Goal: Submit feedback/report problem: Submit feedback/report problem

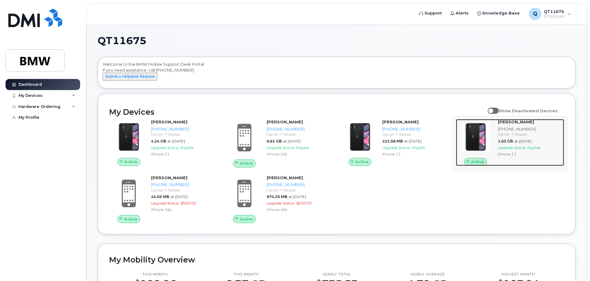
click at [520, 132] on div "[PHONE_NUMBER]" at bounding box center [530, 129] width 64 height 6
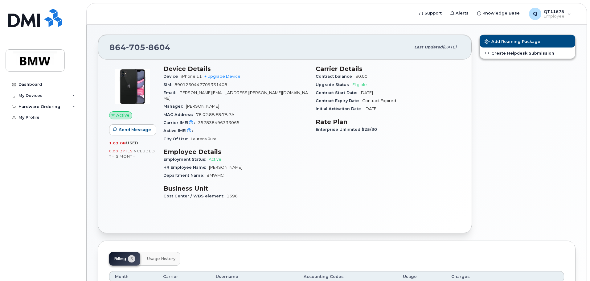
scroll to position [10, 0]
click at [73, 95] on icon at bounding box center [73, 95] width 3 height 3
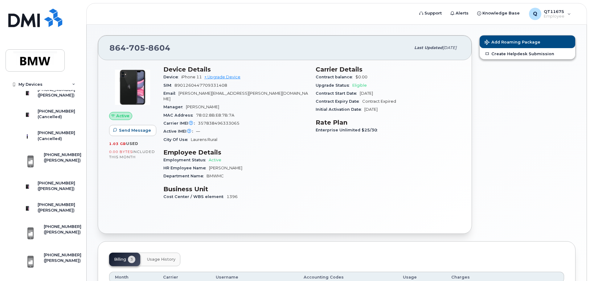
scroll to position [92, 0]
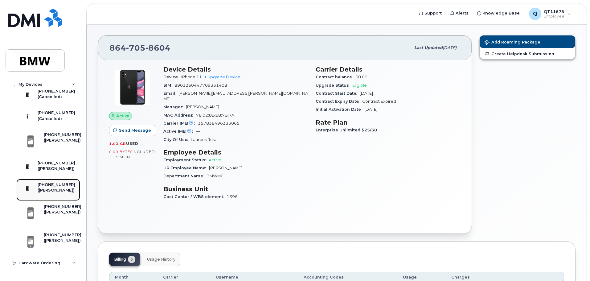
click at [47, 187] on div "[PHONE_NUMBER]" at bounding box center [57, 185] width 38 height 6
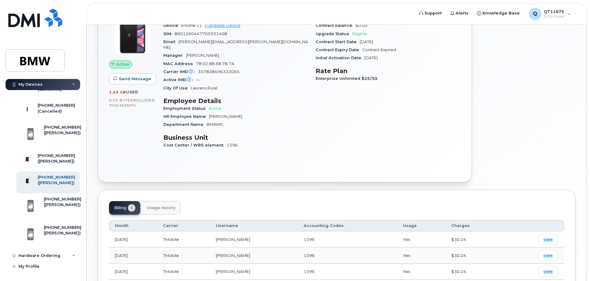
scroll to position [62, 0]
click at [27, 265] on div "My Profile" at bounding box center [28, 266] width 21 height 5
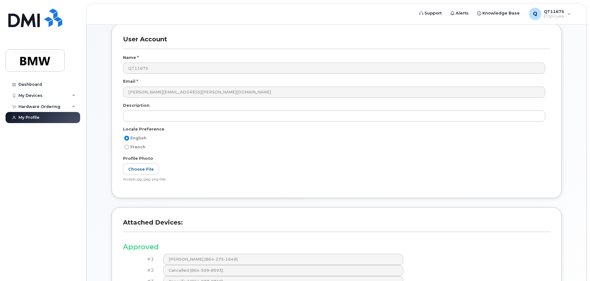
scroll to position [31, 0]
click at [73, 95] on icon at bounding box center [73, 95] width 3 height 3
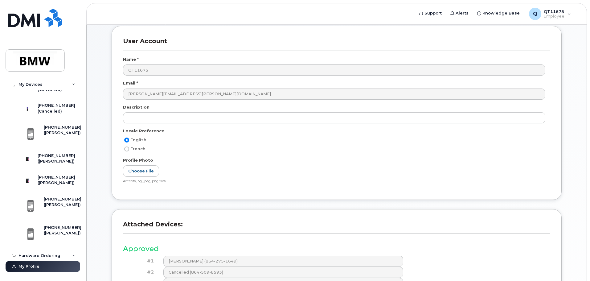
scroll to position [123, 0]
click at [44, 180] on div "[PHONE_NUMBER]" at bounding box center [57, 177] width 38 height 6
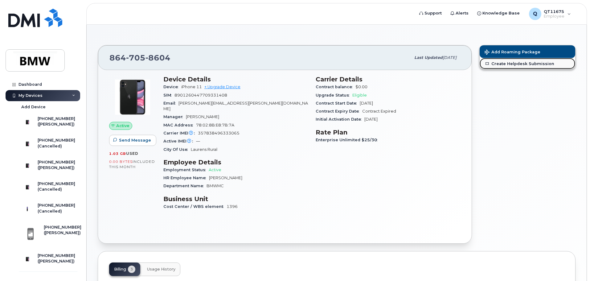
click at [512, 63] on link "Create Helpdesk Submission" at bounding box center [527, 63] width 96 height 11
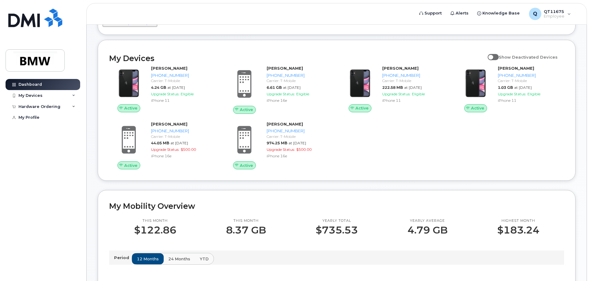
scroll to position [92, 0]
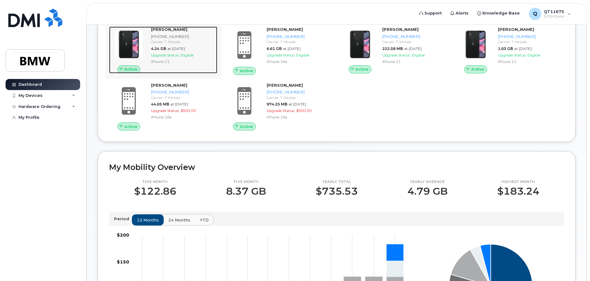
click at [132, 59] on img at bounding box center [129, 45] width 30 height 30
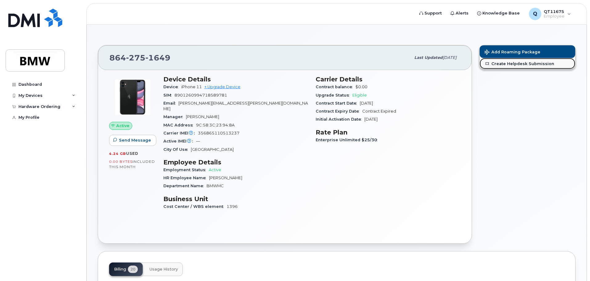
click at [524, 64] on link "Create Helpdesk Submission" at bounding box center [527, 63] width 96 height 11
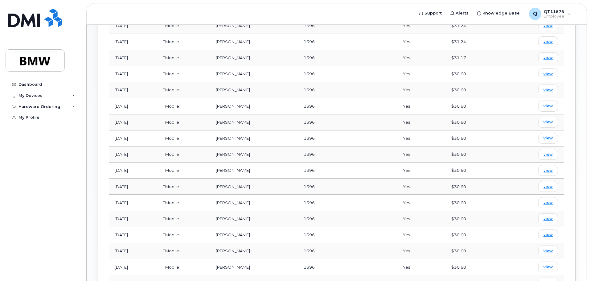
scroll to position [370, 0]
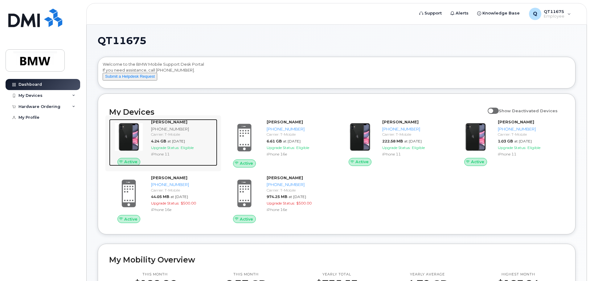
click at [161, 124] on strong "[PERSON_NAME]" at bounding box center [169, 121] width 36 height 5
